Goal: Task Accomplishment & Management: Manage account settings

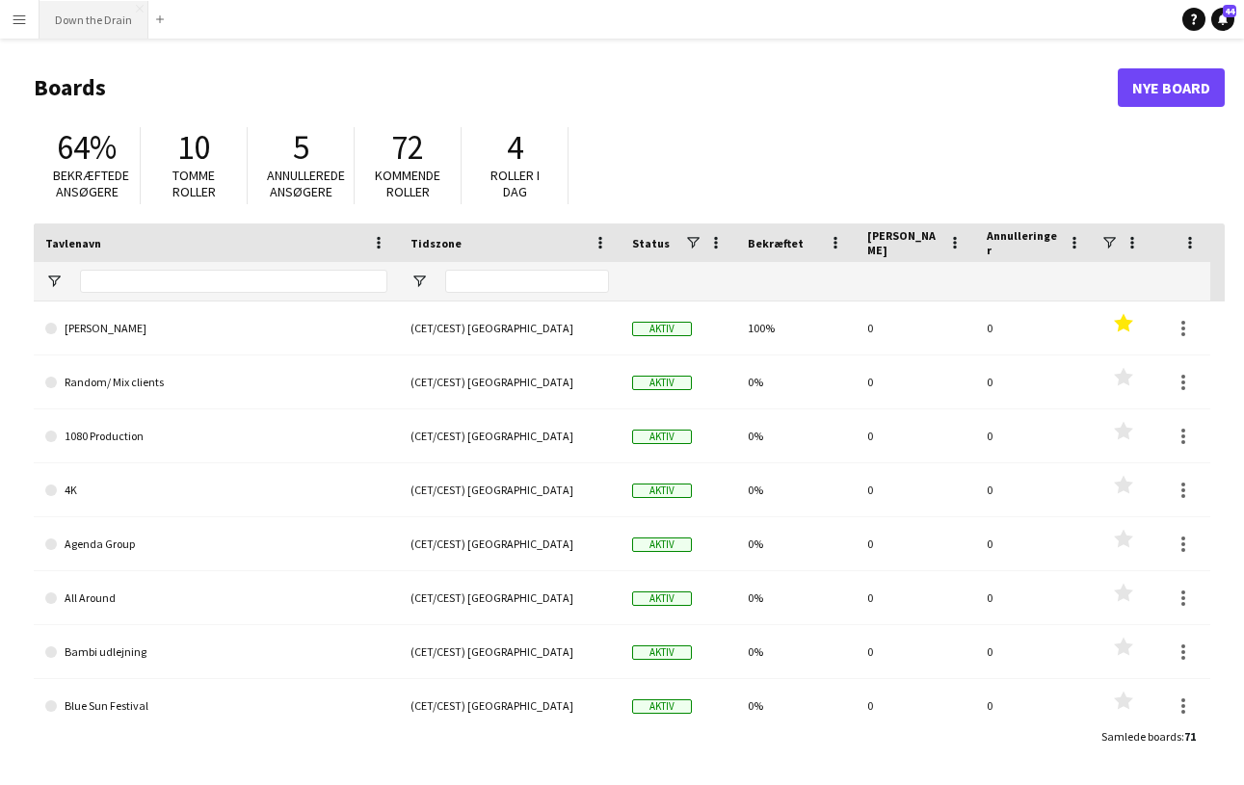
click at [124, 22] on button "Down the Drain [PERSON_NAME]" at bounding box center [94, 20] width 109 height 38
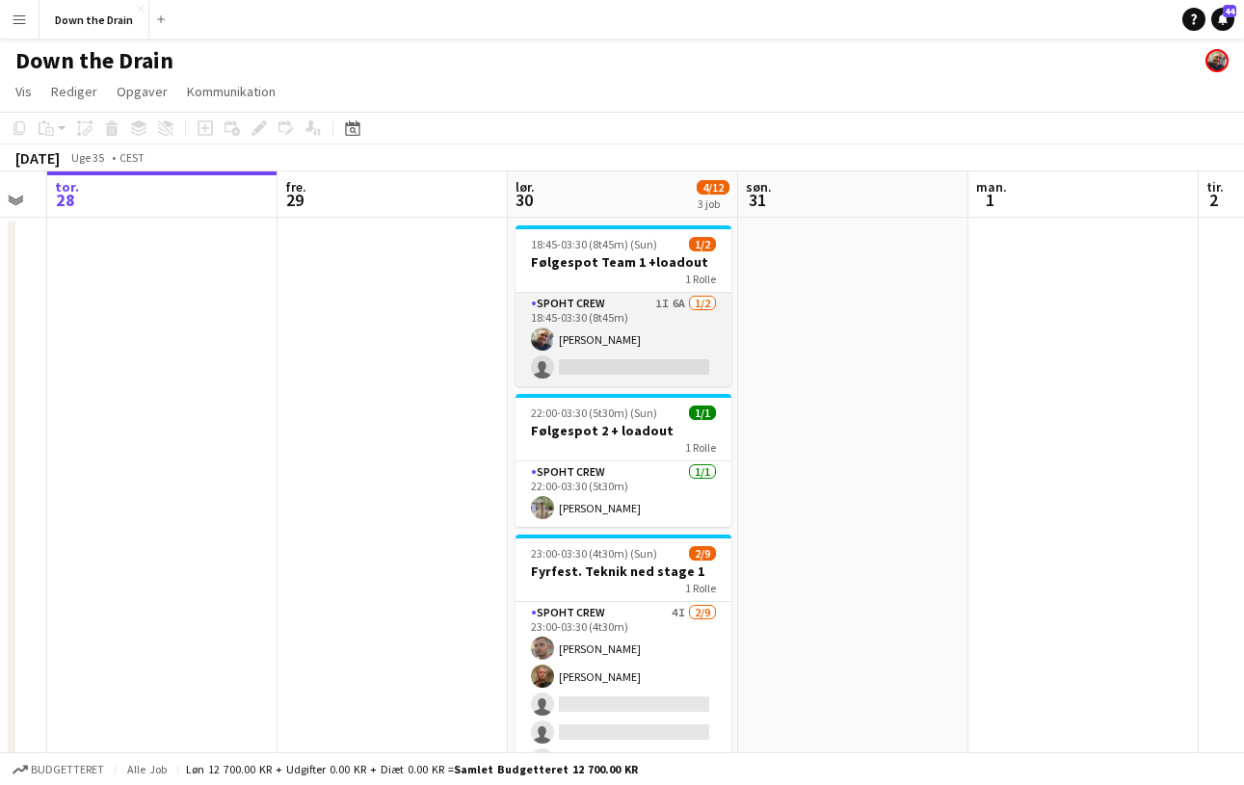
scroll to position [0, 646]
click at [645, 367] on app-card-role "Spoht Crew 1I 6A [DATE] 18:45-03:30 (8t45m) [PERSON_NAME] single-neutral-actions" at bounding box center [622, 339] width 216 height 93
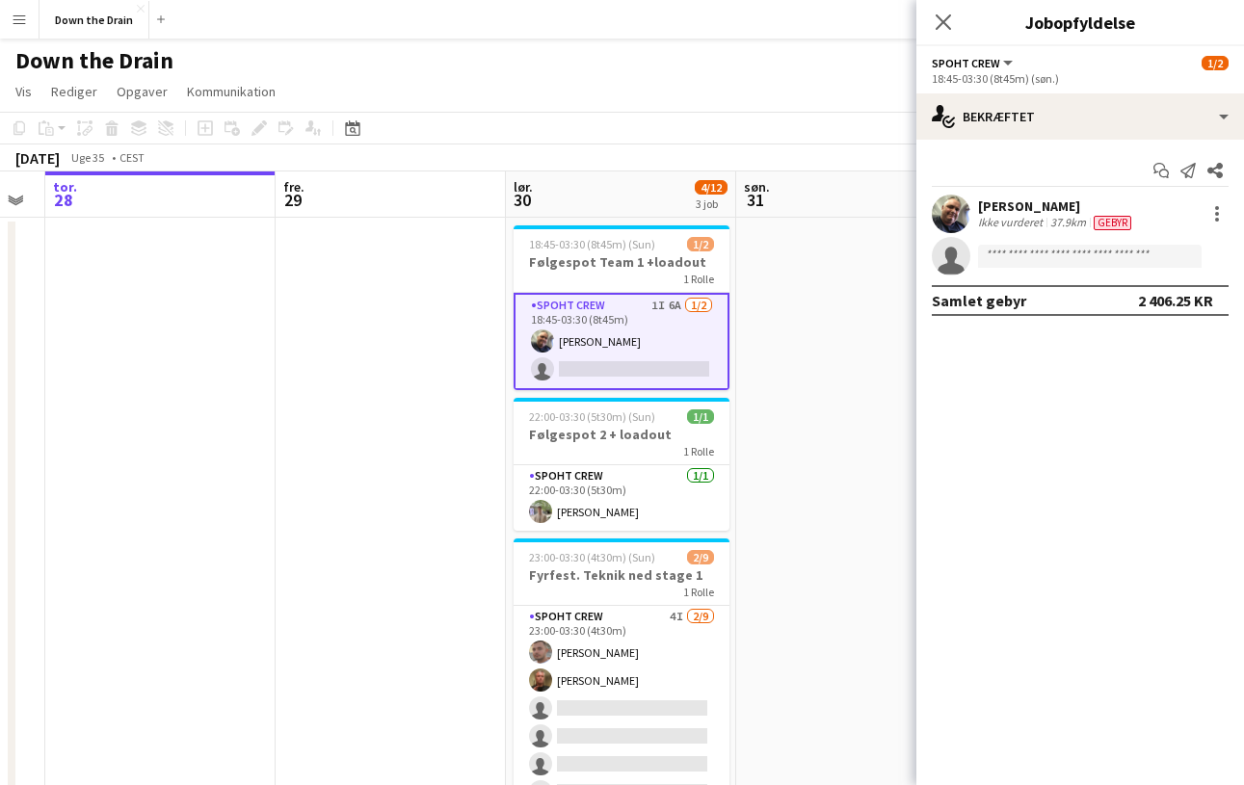
click at [664, 348] on app-card-role "Spoht Crew 1I 6A [DATE] 18:45-03:30 (8t45m) [PERSON_NAME] single-neutral-actions" at bounding box center [622, 341] width 216 height 97
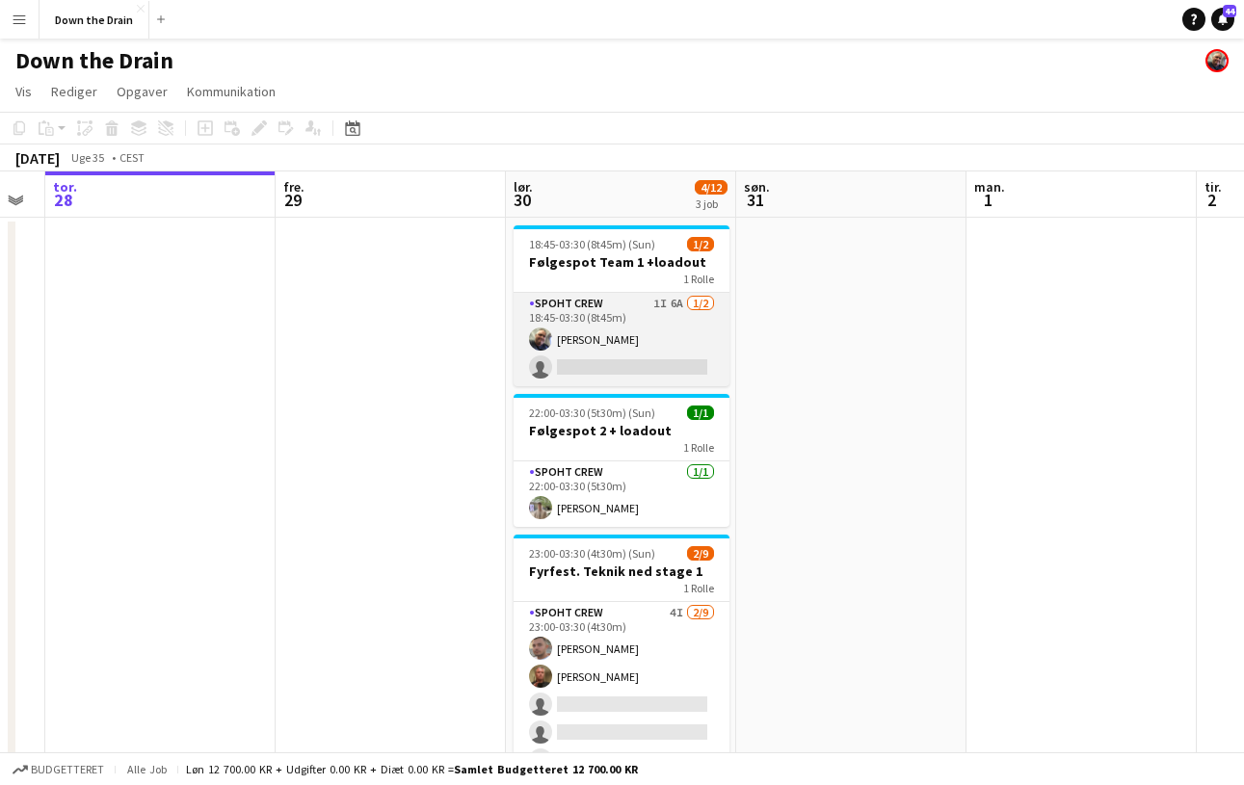
click at [669, 311] on app-card-role "Spoht Crew 1I 6A [DATE] 18:45-03:30 (8t45m) [PERSON_NAME] single-neutral-actions" at bounding box center [622, 339] width 216 height 93
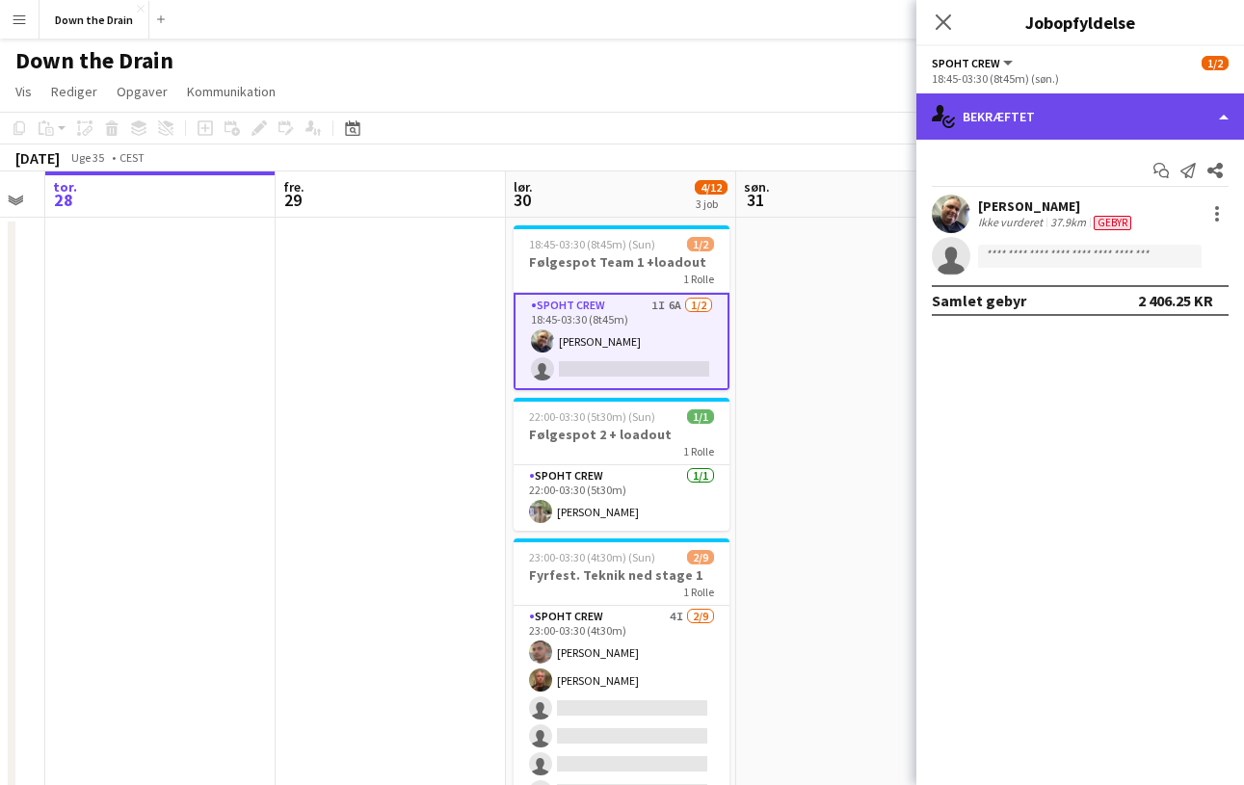
click at [1208, 121] on div "single-neutral-actions-check-2 Bekræftet" at bounding box center [1081, 116] width 328 height 46
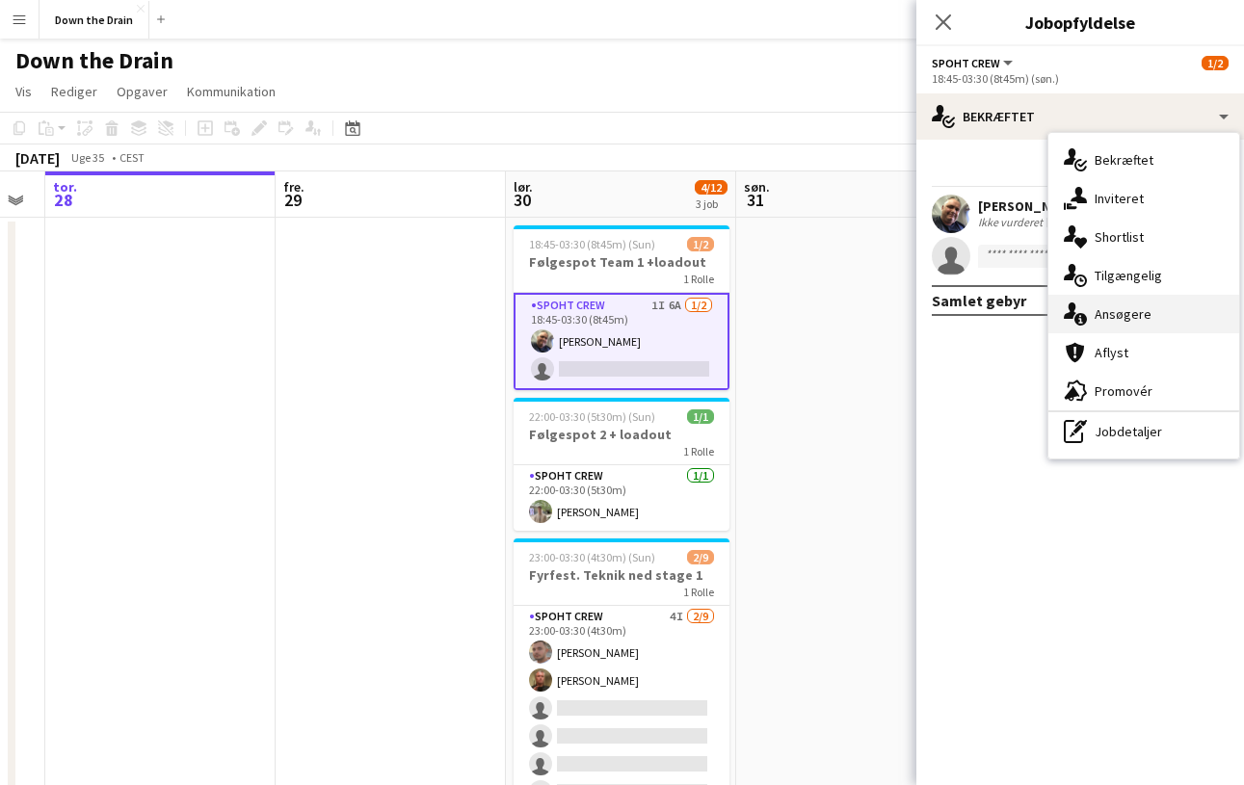
click at [1166, 317] on div "single-neutral-actions-information Ansøgere" at bounding box center [1144, 314] width 191 height 39
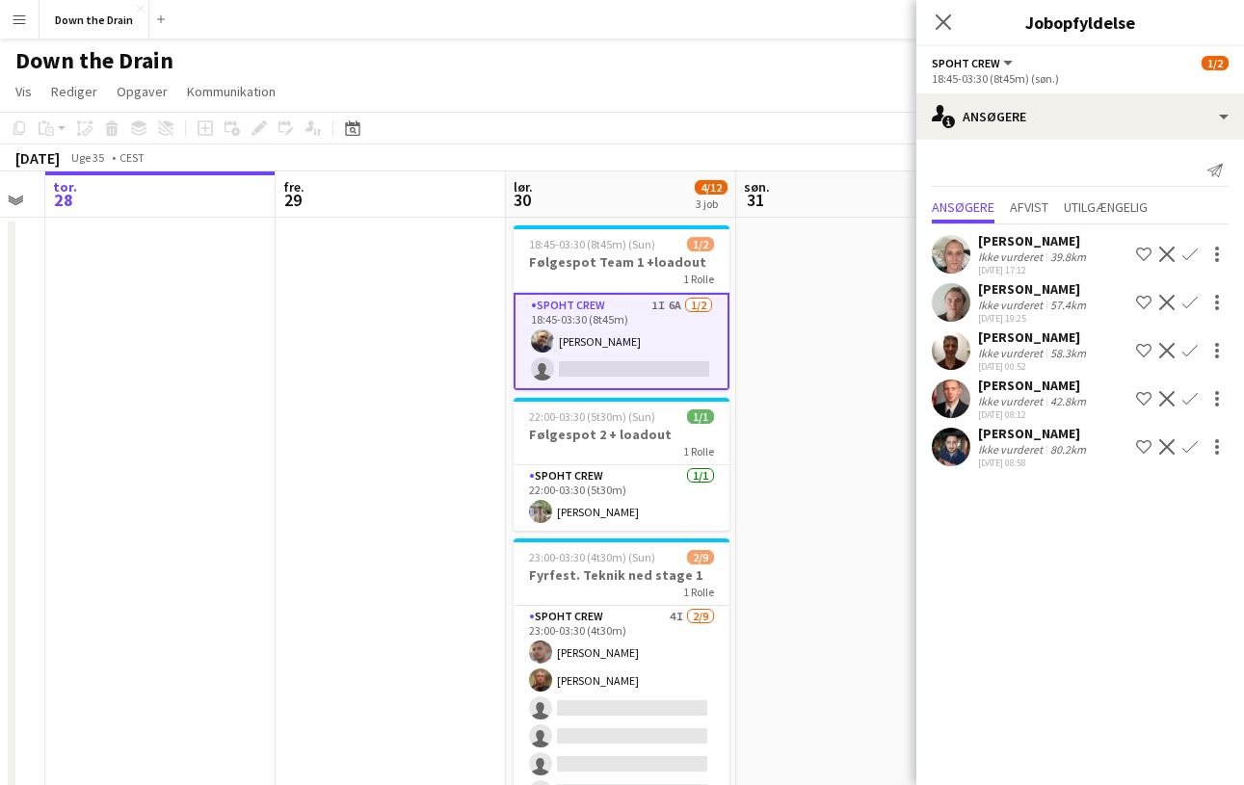
click at [1188, 350] on app-icon "Bekræft" at bounding box center [1190, 350] width 15 height 15
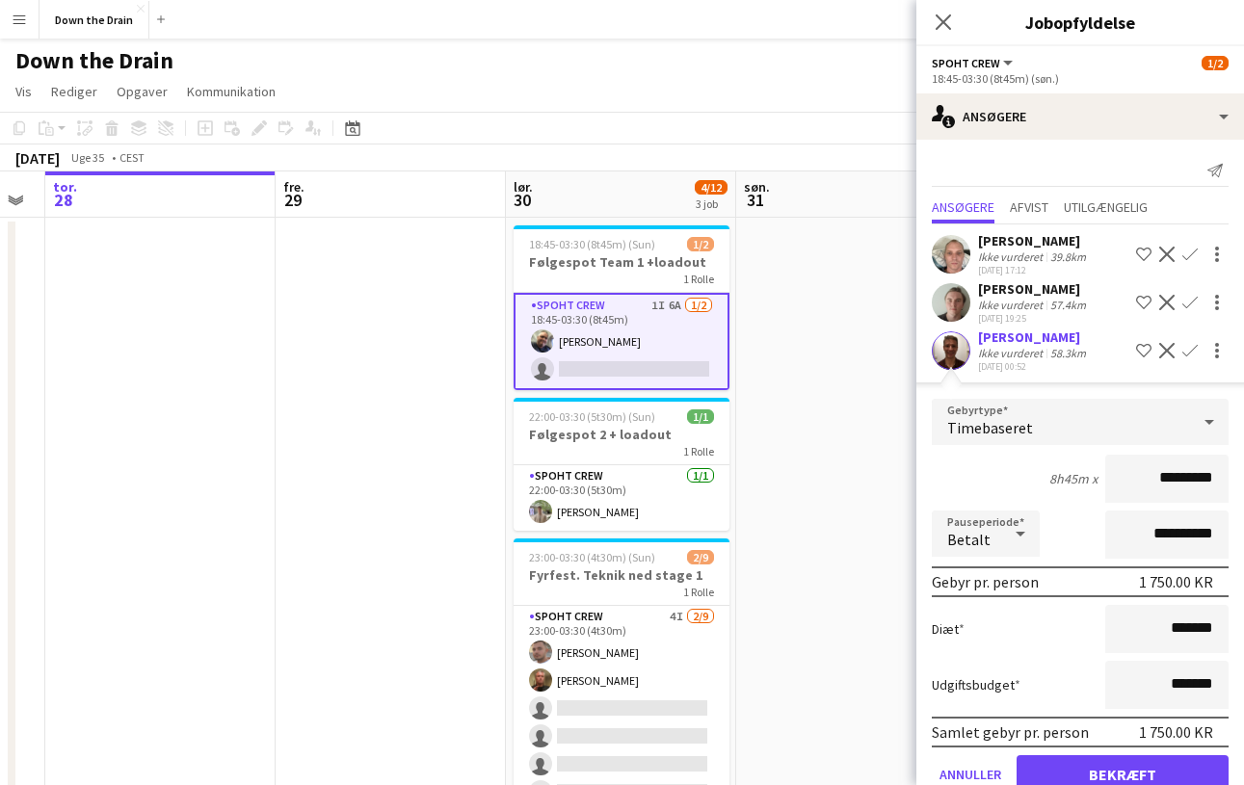
click at [1126, 769] on button "Bekræft" at bounding box center [1123, 775] width 212 height 39
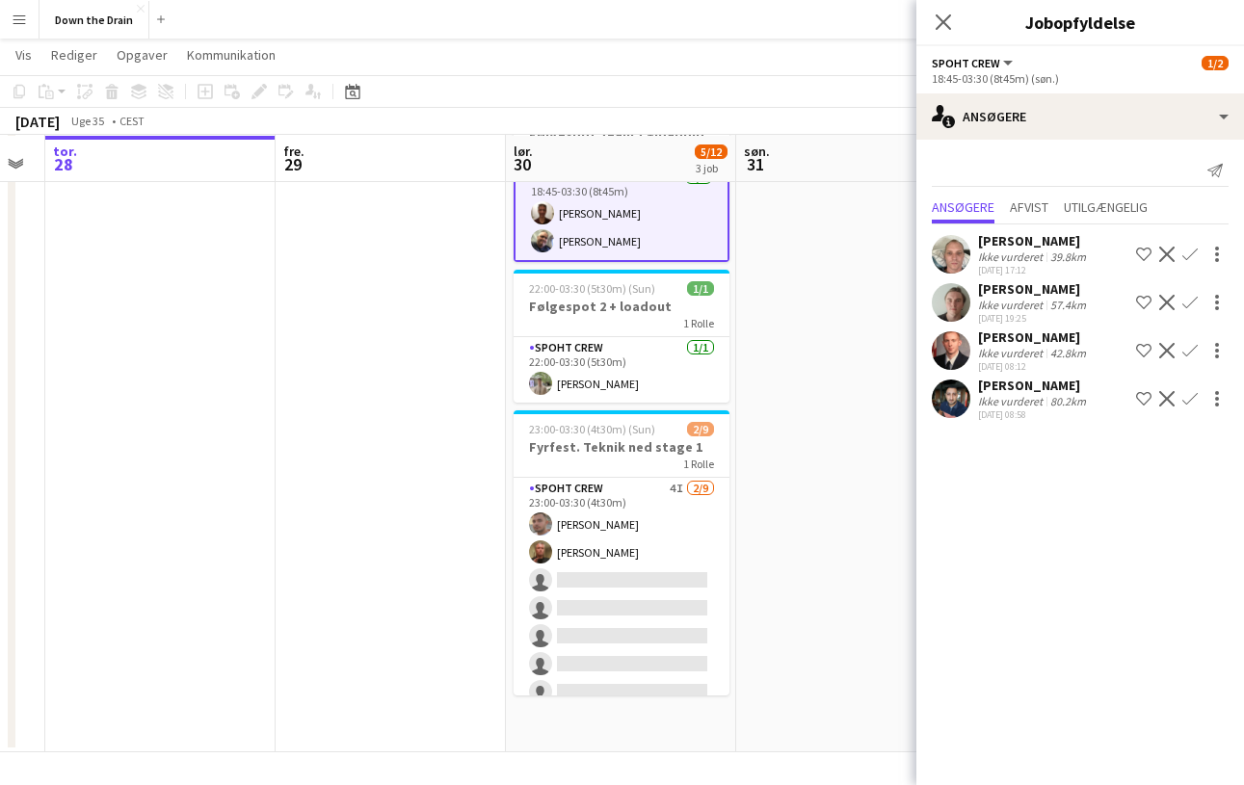
scroll to position [142, 0]
click at [844, 410] on app-date-cell at bounding box center [851, 413] width 230 height 678
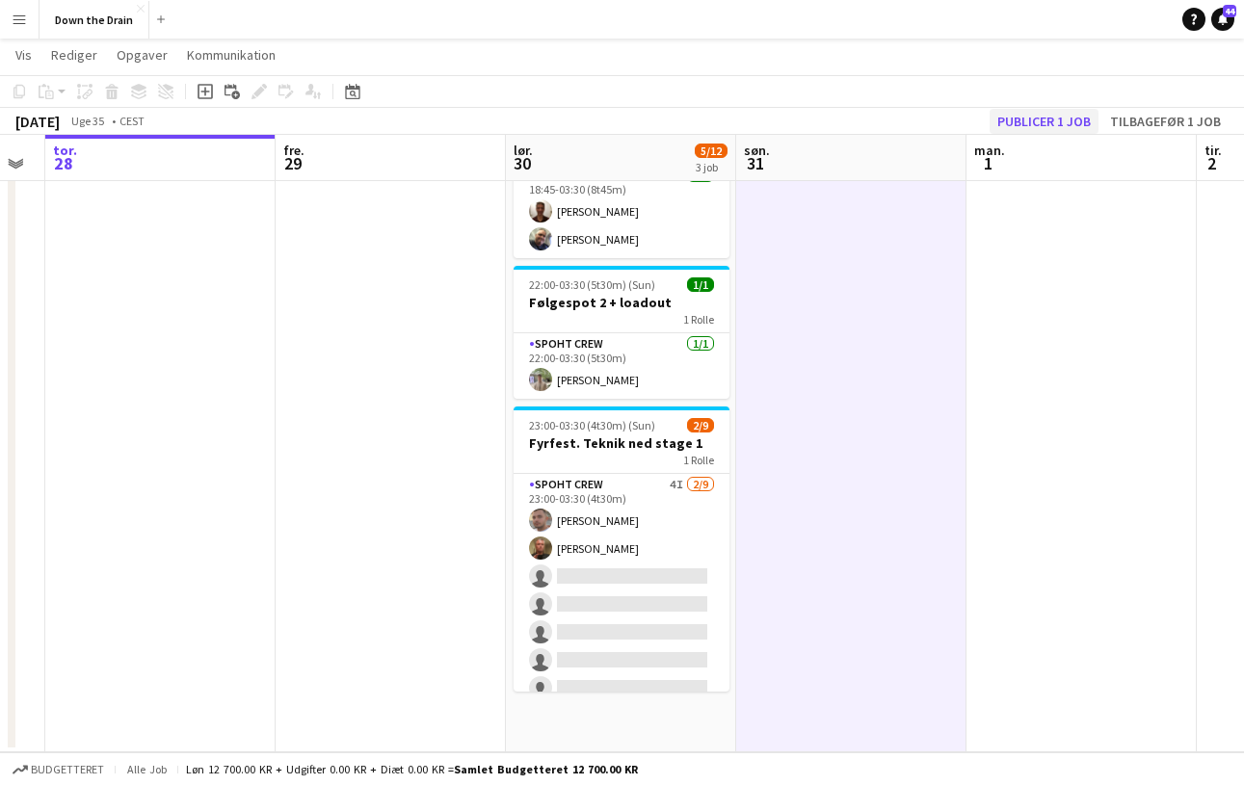
click at [1050, 120] on button "Publicer 1 job" at bounding box center [1044, 121] width 109 height 25
